Goal: Information Seeking & Learning: Learn about a topic

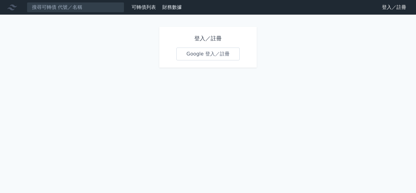
click at [208, 57] on link "Google 登入／註冊" at bounding box center [207, 53] width 63 height 13
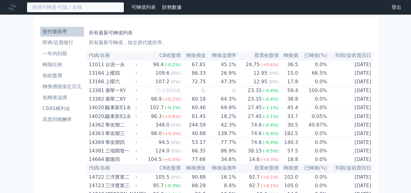
click at [58, 5] on input at bounding box center [75, 7] width 97 height 10
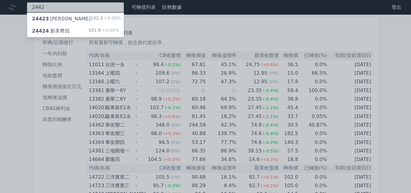
type input "2442"
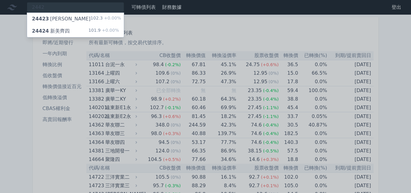
click at [68, 30] on div "24424 新美齊四 101.9 +0.00%" at bounding box center [75, 31] width 97 height 12
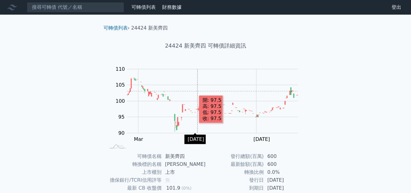
scroll to position [89, 0]
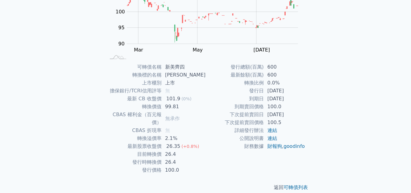
drag, startPoint x: 268, startPoint y: 96, endPoint x: 186, endPoint y: 59, distance: 89.7
click at [295, 98] on td "[DATE]" at bounding box center [285, 99] width 42 height 8
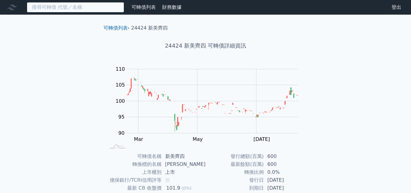
click at [75, 7] on input at bounding box center [75, 7] width 97 height 10
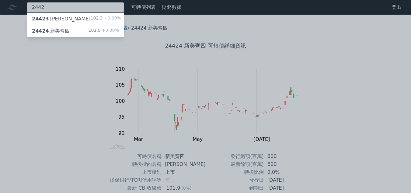
type input "2442"
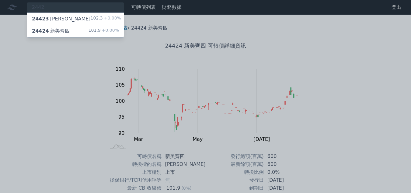
click at [77, 22] on div "24423 新美齊三 102.3 +0.00%" at bounding box center [75, 19] width 97 height 12
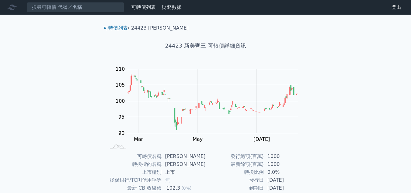
scroll to position [89, 0]
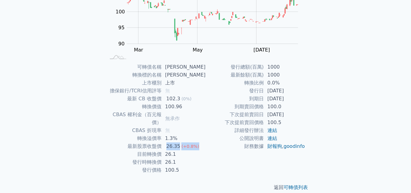
drag, startPoint x: 166, startPoint y: 135, endPoint x: 197, endPoint y: 139, distance: 31.5
click at [197, 142] on td "26.35 (+0.8%)" at bounding box center [184, 146] width 44 height 8
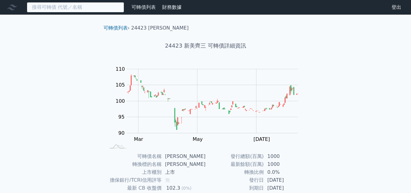
click at [103, 8] on input at bounding box center [75, 7] width 97 height 10
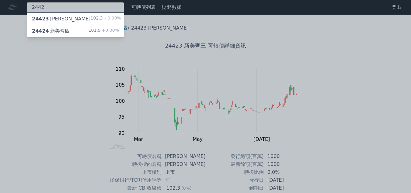
type input "2442"
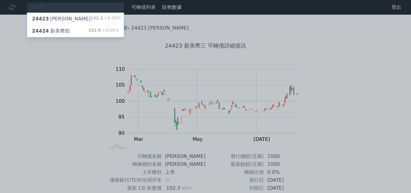
click at [60, 34] on div "24424 新美齊四" at bounding box center [51, 30] width 38 height 7
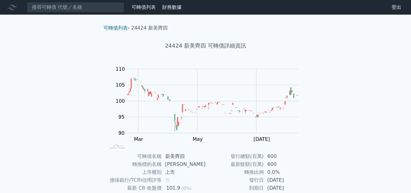
scroll to position [89, 0]
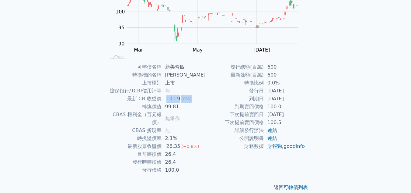
drag, startPoint x: 170, startPoint y: 99, endPoint x: 203, endPoint y: 99, distance: 33.2
click at [203, 99] on td "101.9 (0%)" at bounding box center [184, 99] width 44 height 8
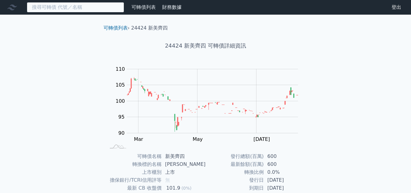
click at [82, 9] on input at bounding box center [75, 7] width 97 height 10
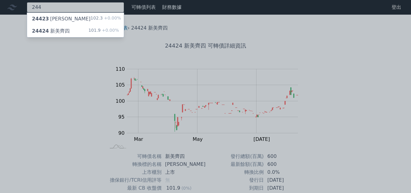
type input "244"
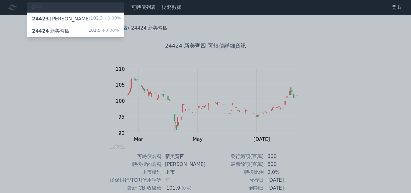
click at [46, 20] on span "24423" at bounding box center [40, 19] width 17 height 6
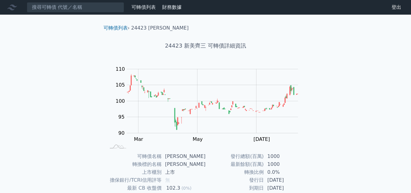
scroll to position [89, 0]
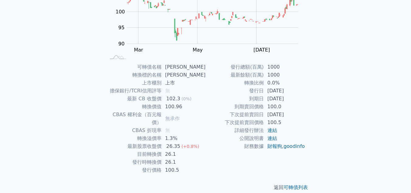
drag, startPoint x: 269, startPoint y: 97, endPoint x: 302, endPoint y: 99, distance: 33.2
click at [302, 99] on td "[DATE]" at bounding box center [285, 99] width 42 height 8
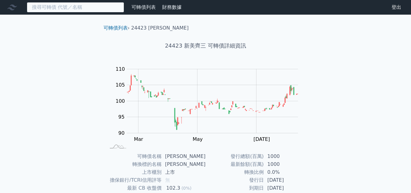
click at [85, 7] on input at bounding box center [75, 7] width 97 height 10
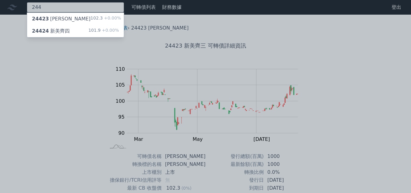
type input "244"
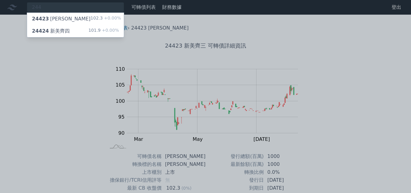
click at [72, 30] on div "24424 新美齊四 101.9 +0.00%" at bounding box center [75, 31] width 97 height 12
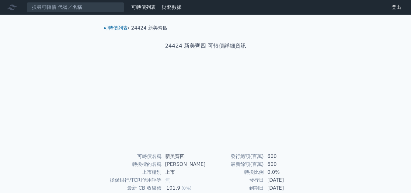
scroll to position [89, 0]
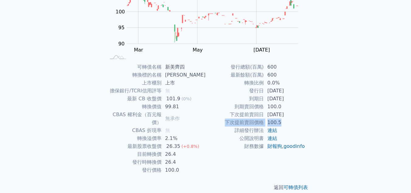
drag, startPoint x: 225, startPoint y: 119, endPoint x: 290, endPoint y: 121, distance: 65.2
click at [290, 121] on tr "下次提前賣回價格 100.5" at bounding box center [256, 122] width 100 height 8
drag, startPoint x: 167, startPoint y: 128, endPoint x: 180, endPoint y: 128, distance: 12.8
click at [180, 134] on td "2.1%" at bounding box center [184, 138] width 44 height 8
drag, startPoint x: 168, startPoint y: 96, endPoint x: 195, endPoint y: 98, distance: 27.2
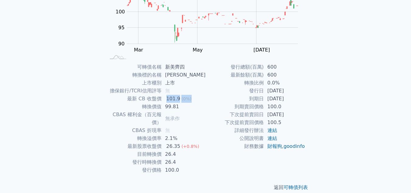
click at [195, 98] on td "101.9 (0%)" at bounding box center [184, 99] width 44 height 8
drag, startPoint x: 165, startPoint y: 107, endPoint x: 190, endPoint y: 107, distance: 25.3
click at [190, 107] on td "99.81" at bounding box center [184, 107] width 44 height 8
